Goal: Transaction & Acquisition: Purchase product/service

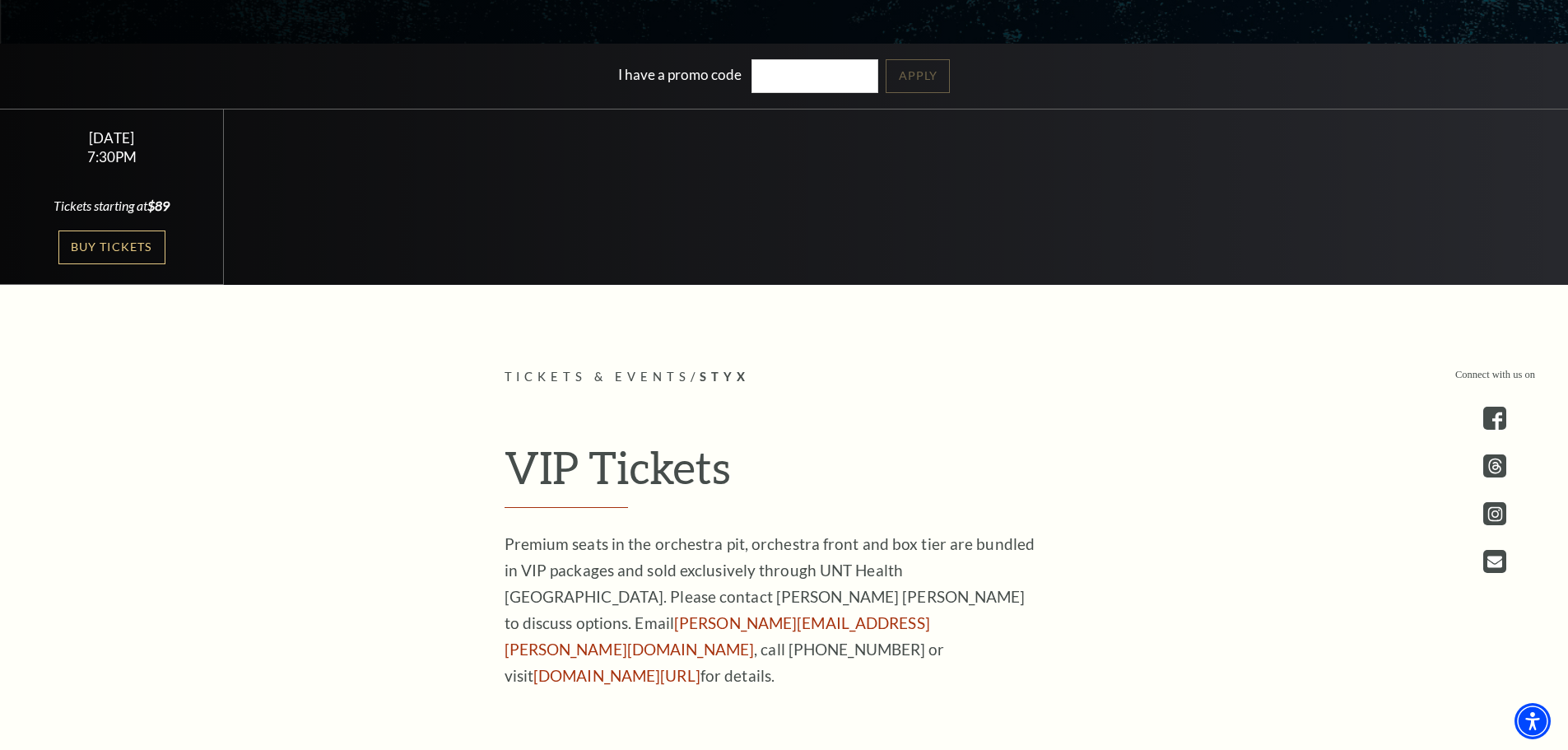
scroll to position [329, 0]
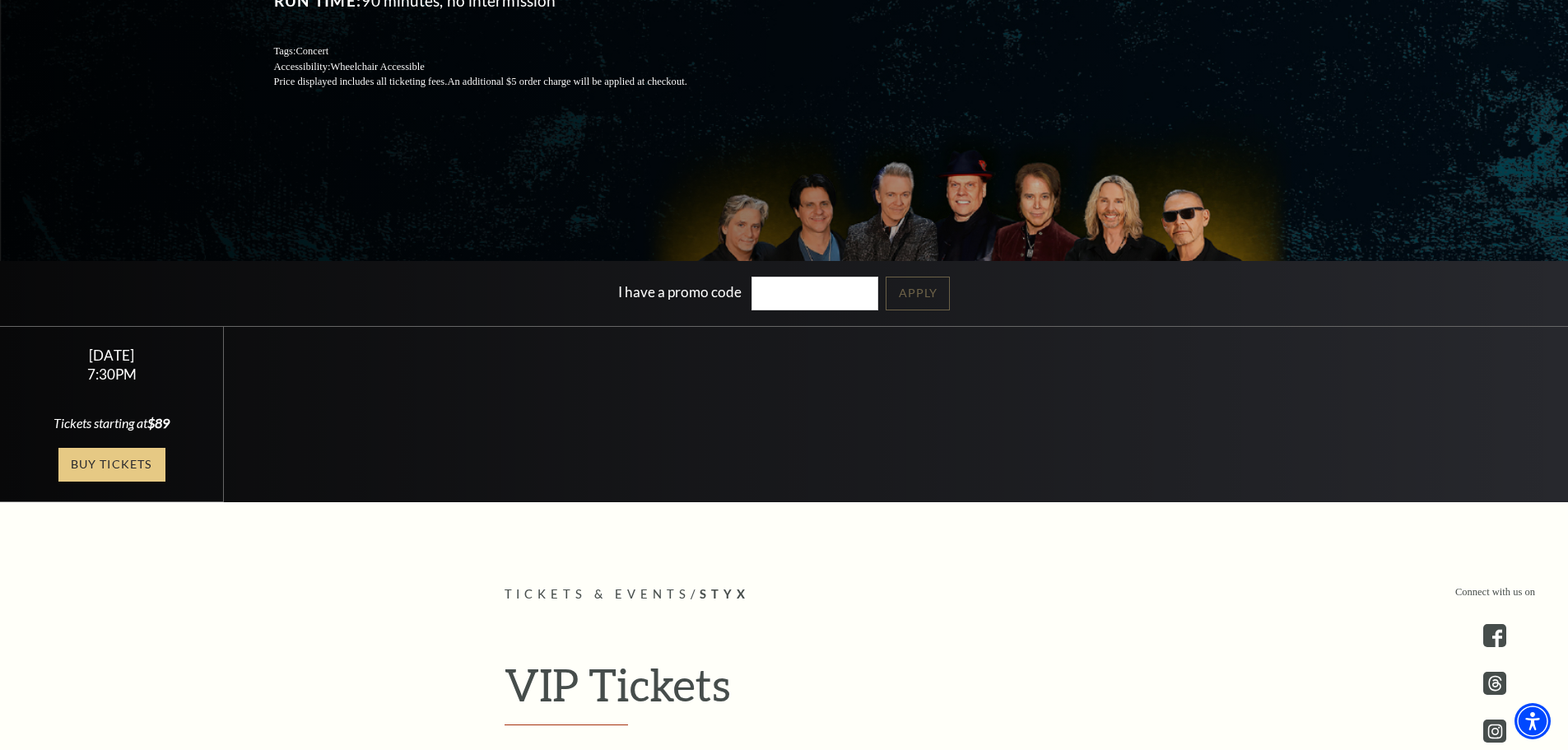
click at [93, 460] on link "Buy Tickets" at bounding box center [112, 465] width 107 height 34
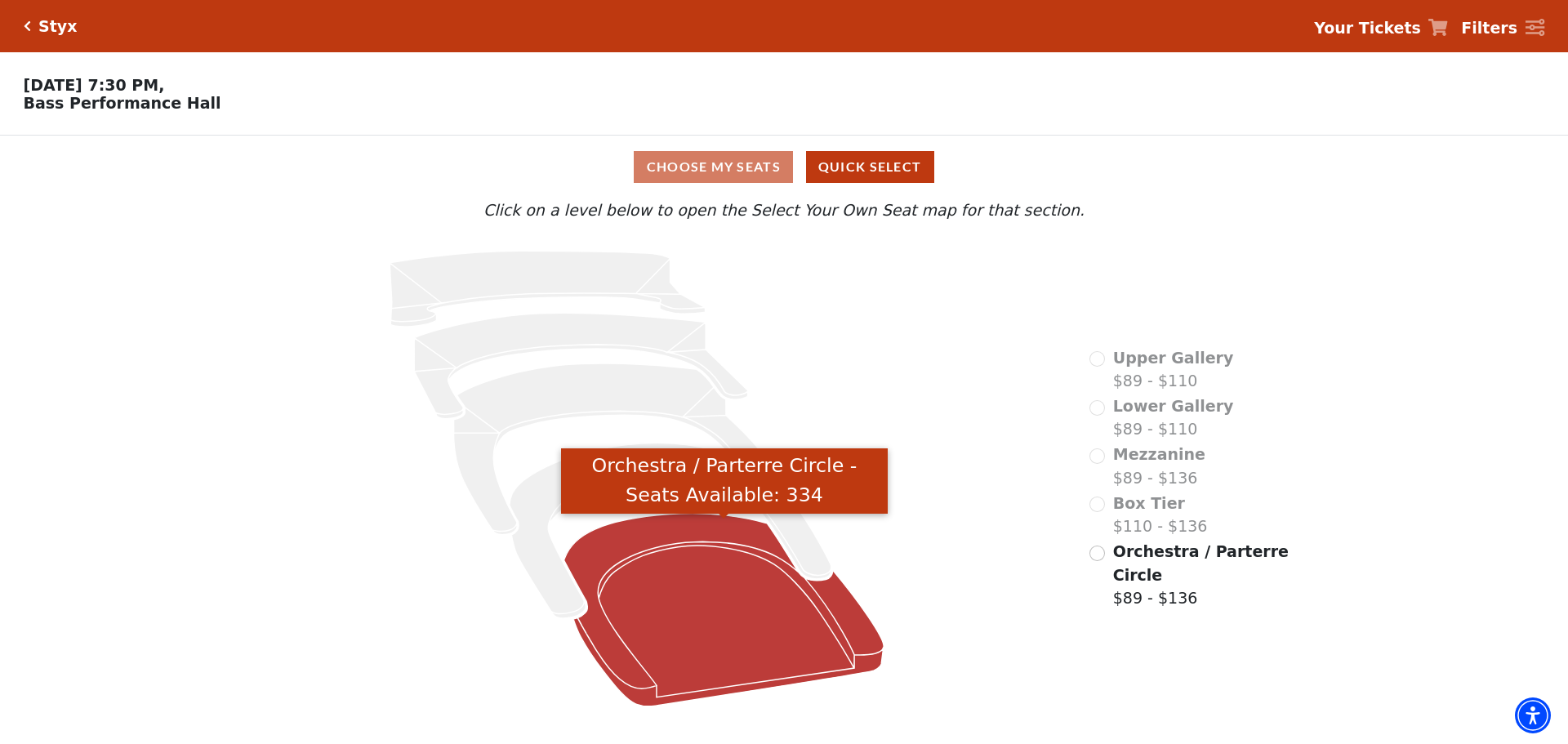
click at [714, 599] on icon "Orchestra / Parterre Circle - Seats Available: 334" at bounding box center [724, 610] width 320 height 193
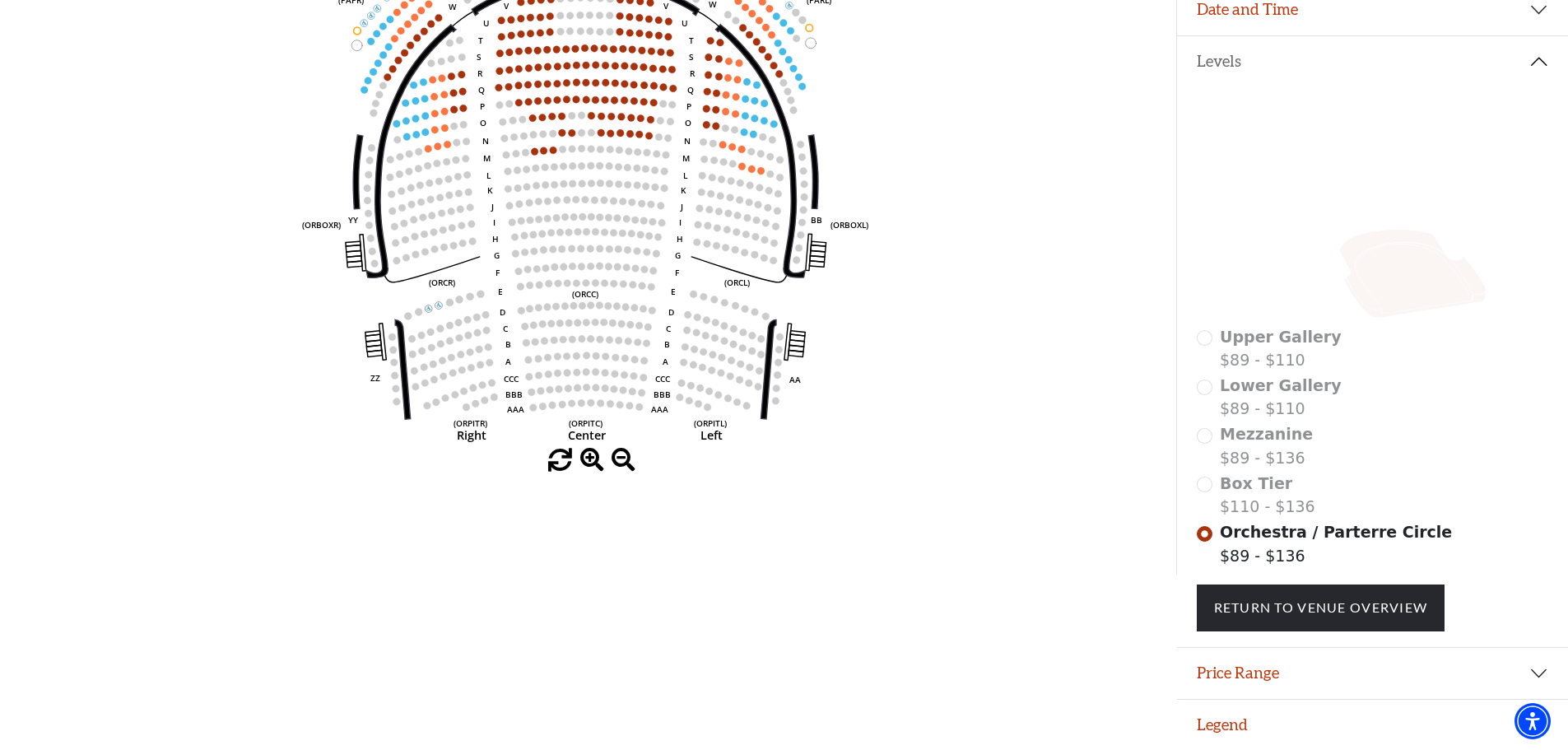
scroll to position [324, 0]
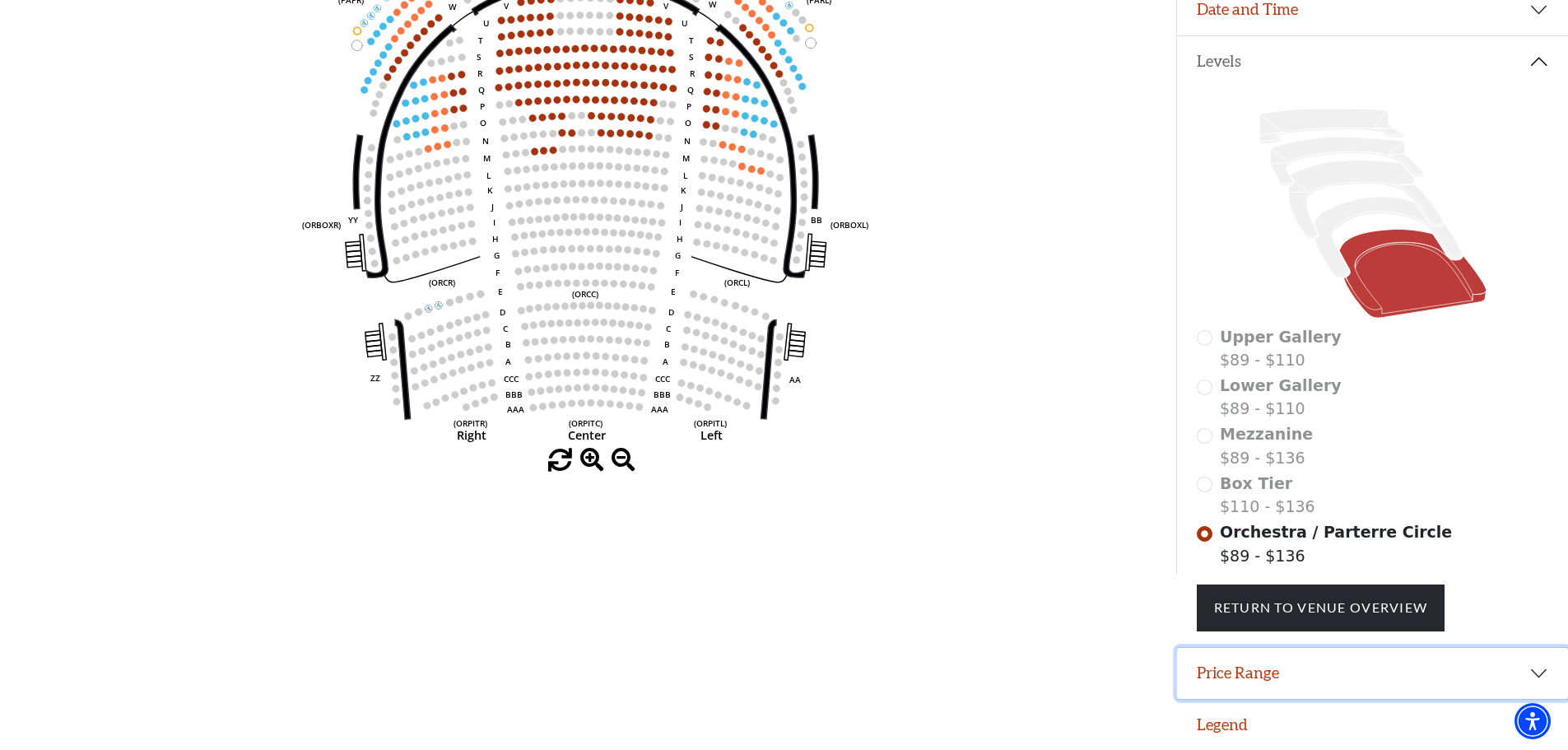
click at [1544, 674] on button "Price Range" at bounding box center [1373, 673] width 391 height 51
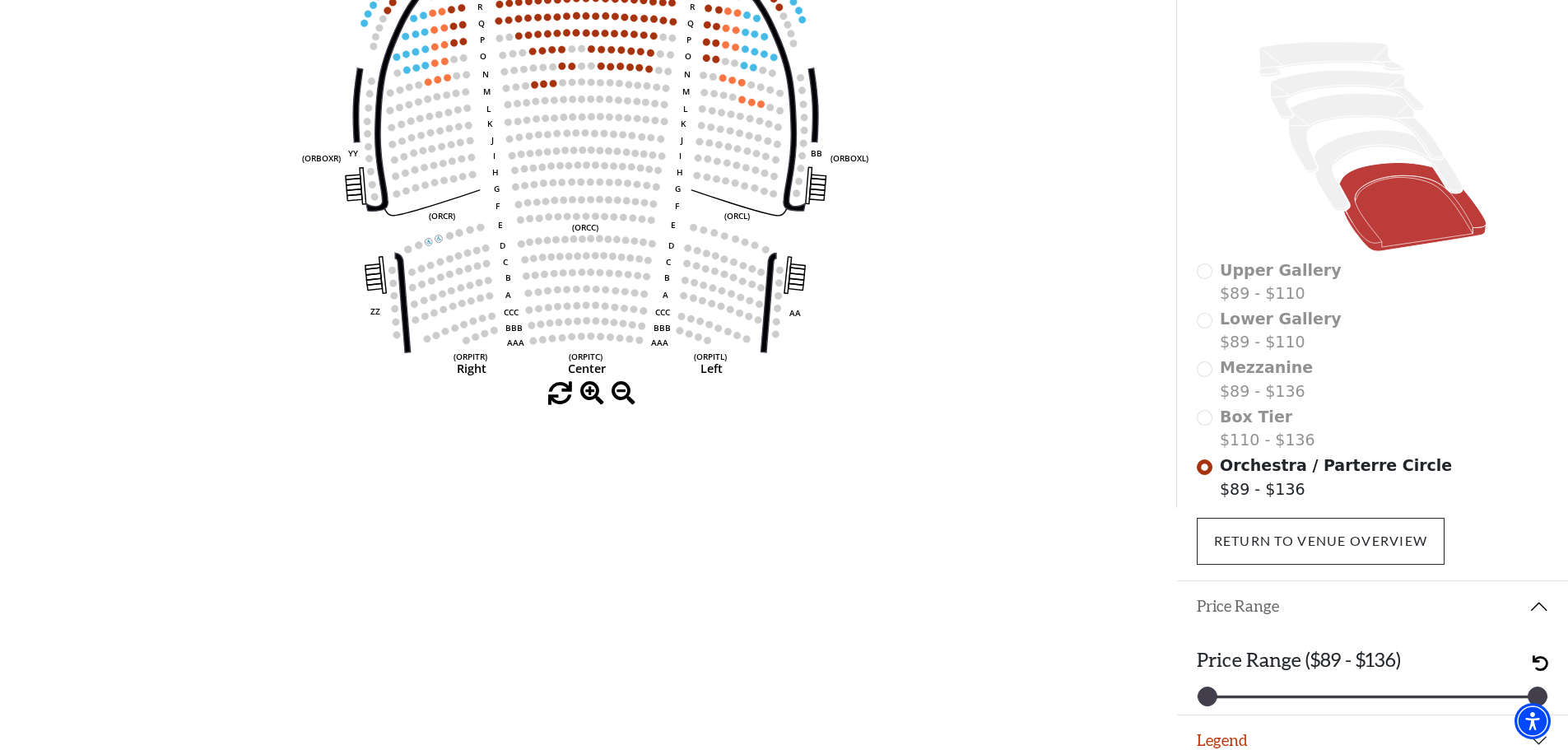
scroll to position [406, 0]
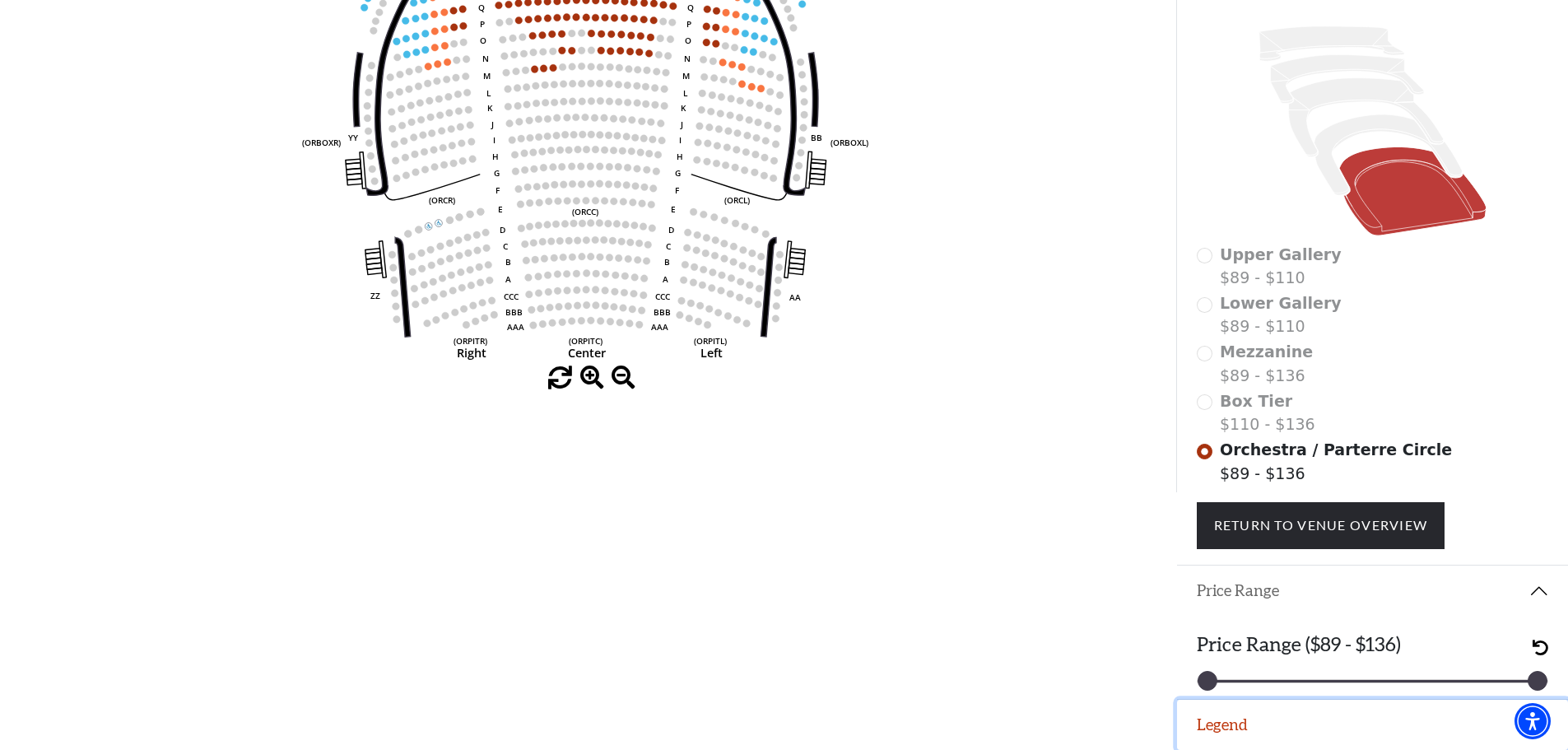
click at [1236, 730] on button "Legend" at bounding box center [1373, 725] width 391 height 51
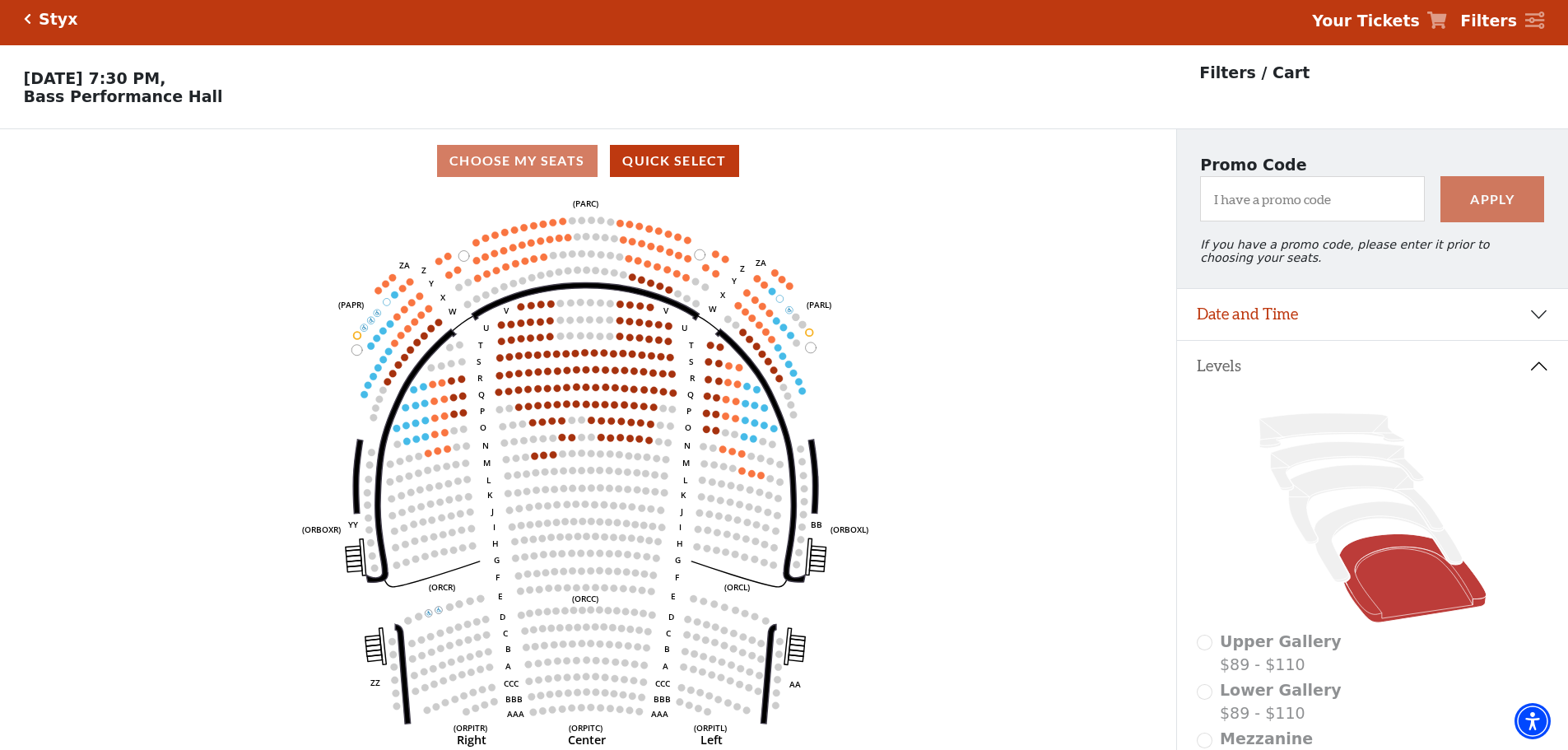
scroll to position [0, 0]
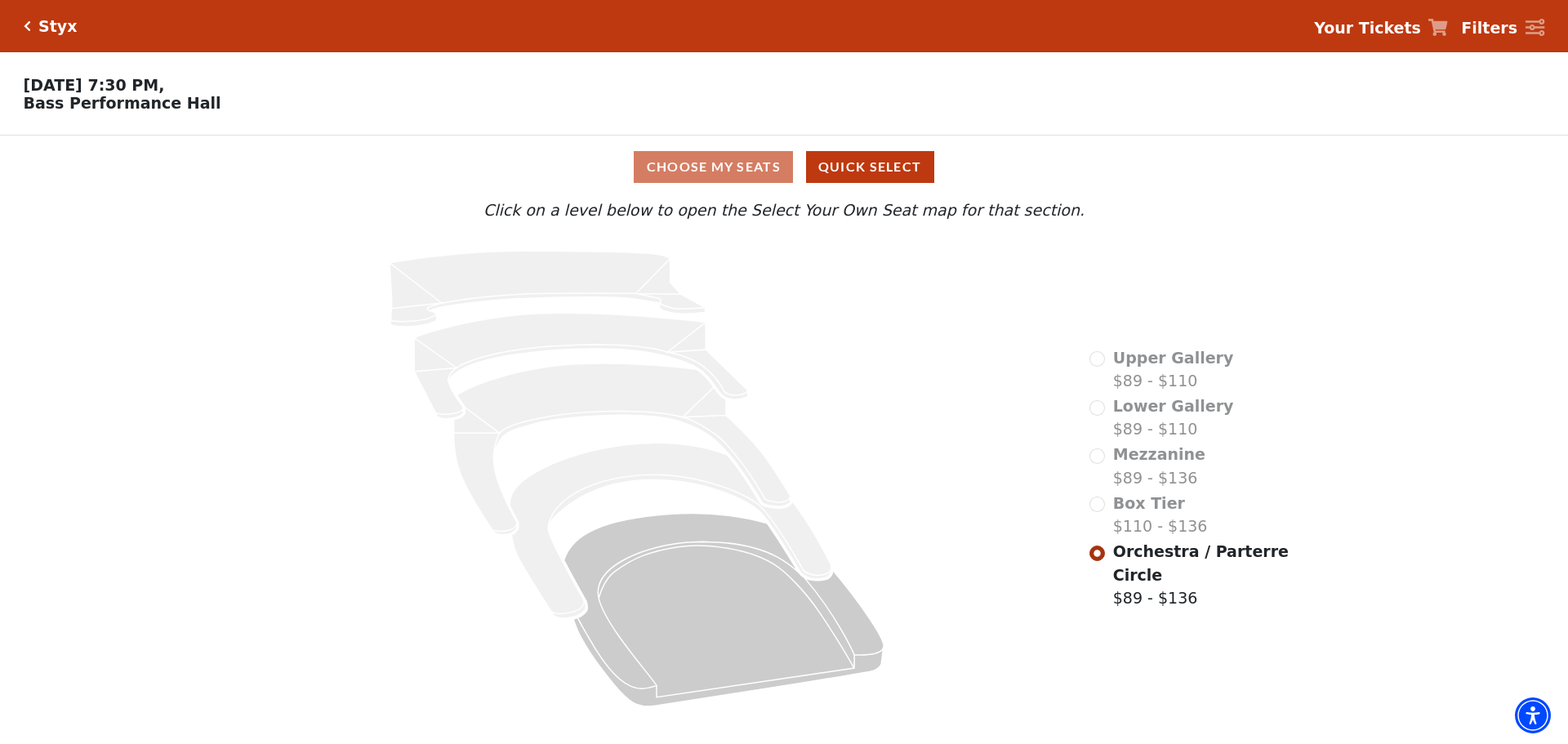
click at [21, 25] on div "Styx Your Tickets Filters" at bounding box center [784, 26] width 1568 height 52
click at [24, 25] on icon "Click here to go back to filters" at bounding box center [27, 26] width 8 height 12
